Goal: Information Seeking & Learning: Learn about a topic

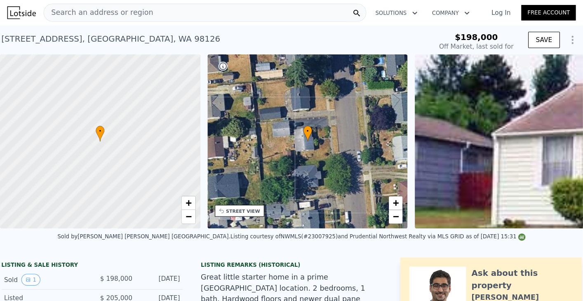
scroll to position [0, 3]
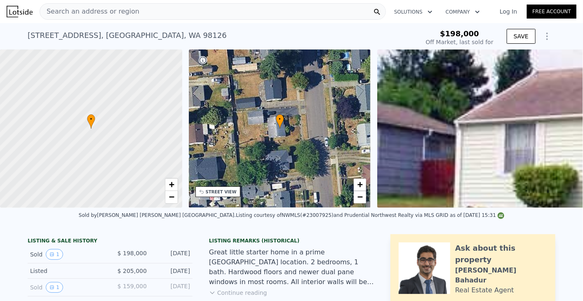
type input "$ 580,000"
type input "$ 324,369"
click at [149, 10] on div "Search an address or region" at bounding box center [213, 11] width 346 height 16
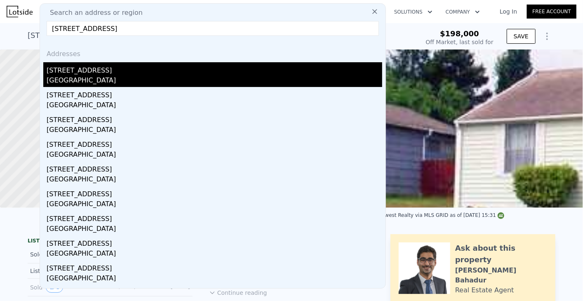
type input "[STREET_ADDRESS]"
click at [117, 75] on div "[STREET_ADDRESS]" at bounding box center [215, 68] width 336 height 13
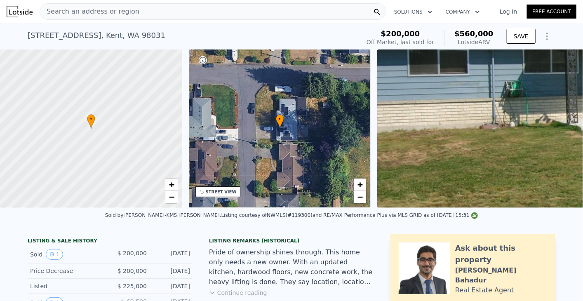
click at [124, 11] on span "Search an address or region" at bounding box center [89, 12] width 99 height 10
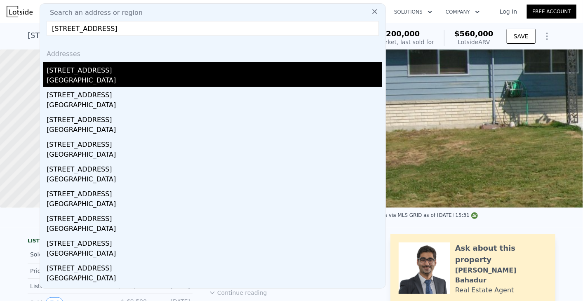
type input "[STREET_ADDRESS]"
click at [95, 83] on div "[GEOGRAPHIC_DATA]" at bounding box center [215, 81] width 336 height 12
